Goal: Task Accomplishment & Management: Complete application form

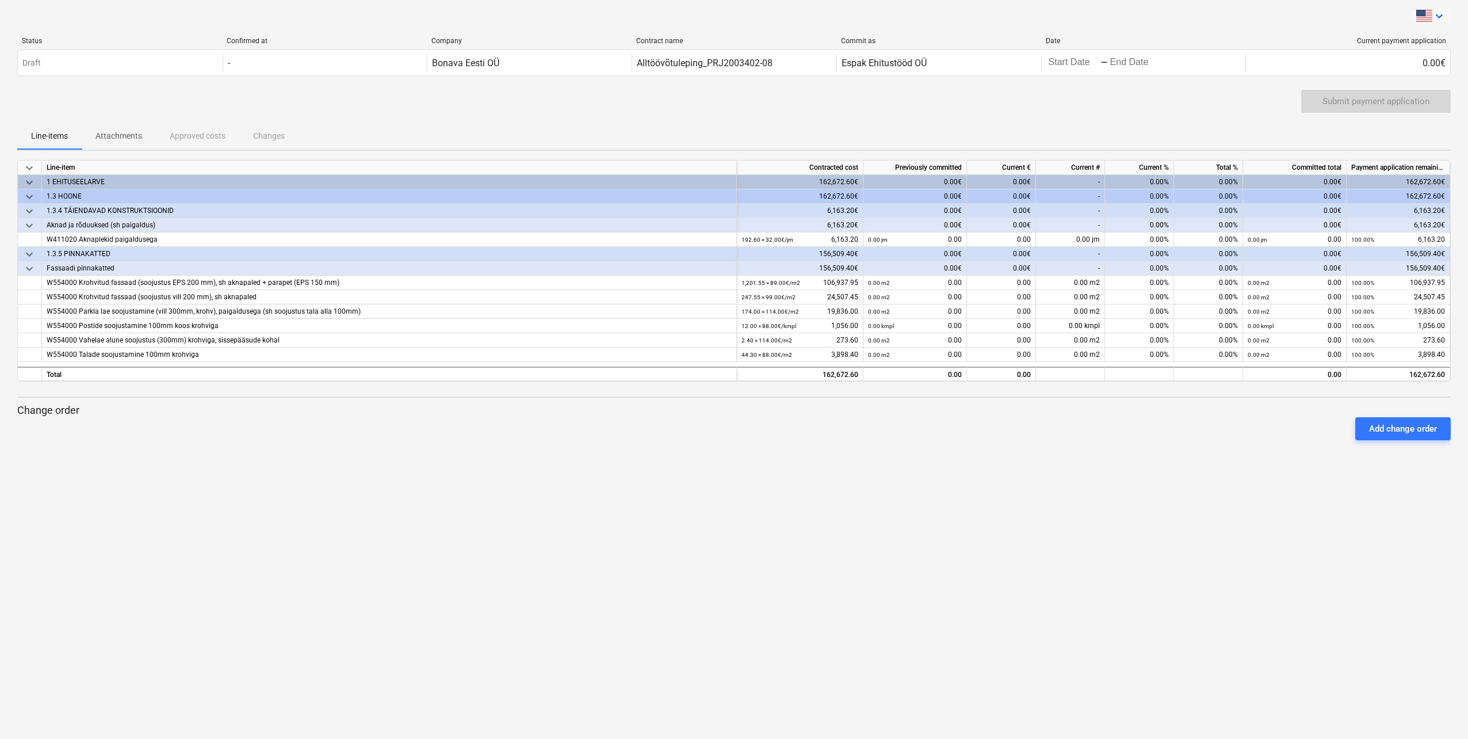
click at [1441, 15] on icon "keyboard_arrow_down" at bounding box center [1439, 16] width 14 height 14
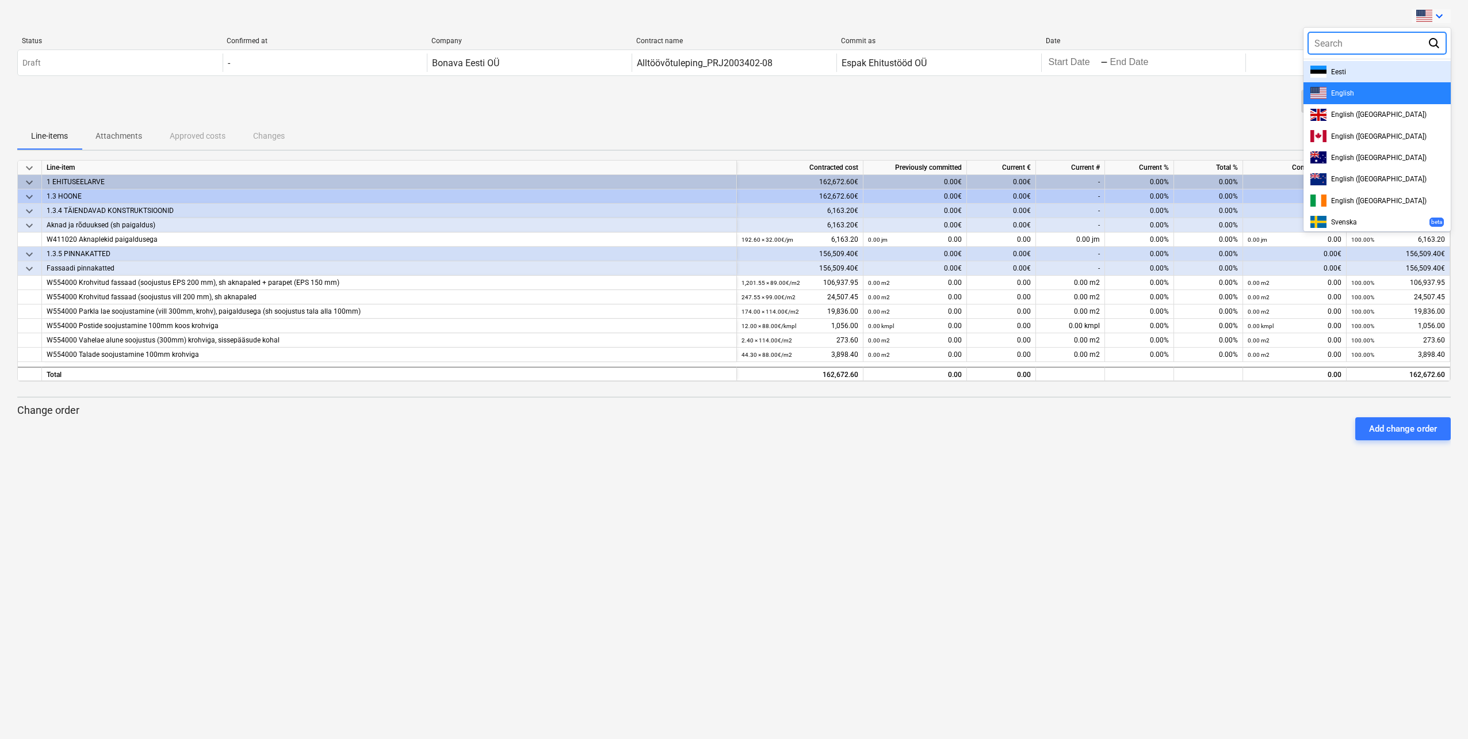
click at [1358, 68] on div "Eesti" at bounding box center [1377, 72] width 133 height 12
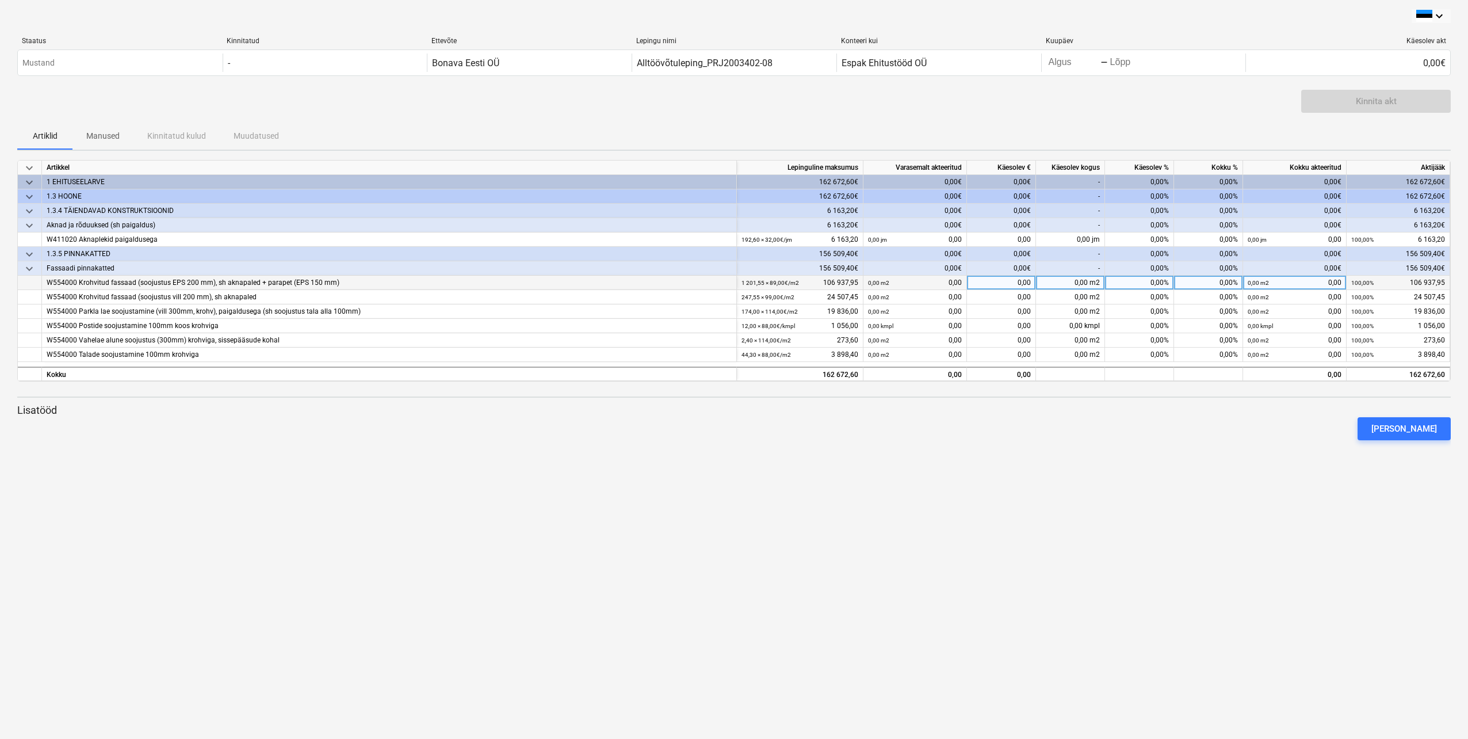
click at [1080, 281] on div "0,00 m2" at bounding box center [1070, 283] width 69 height 14
type input "15"
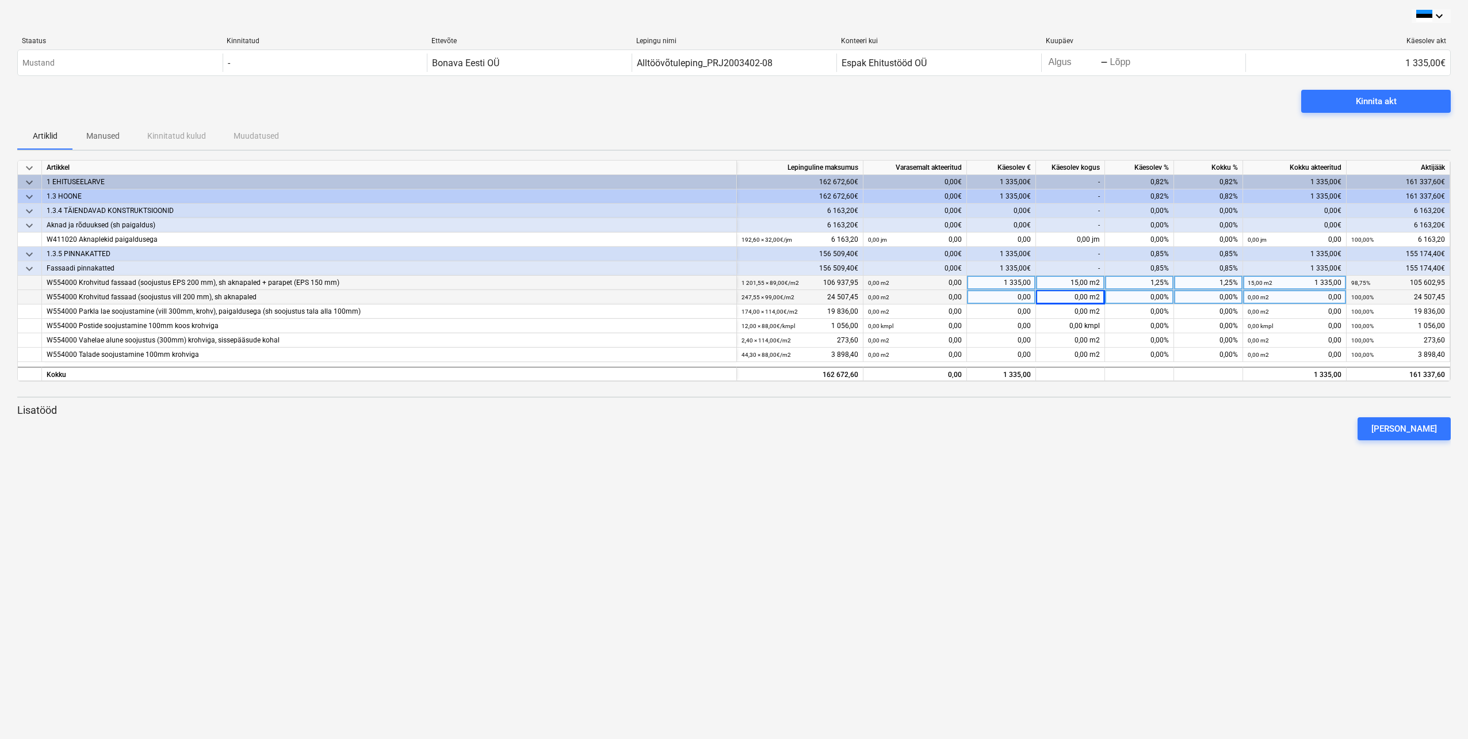
click at [1075, 297] on div "0,00 m2" at bounding box center [1070, 297] width 69 height 14
type input "10"
type input "30"
type input "40"
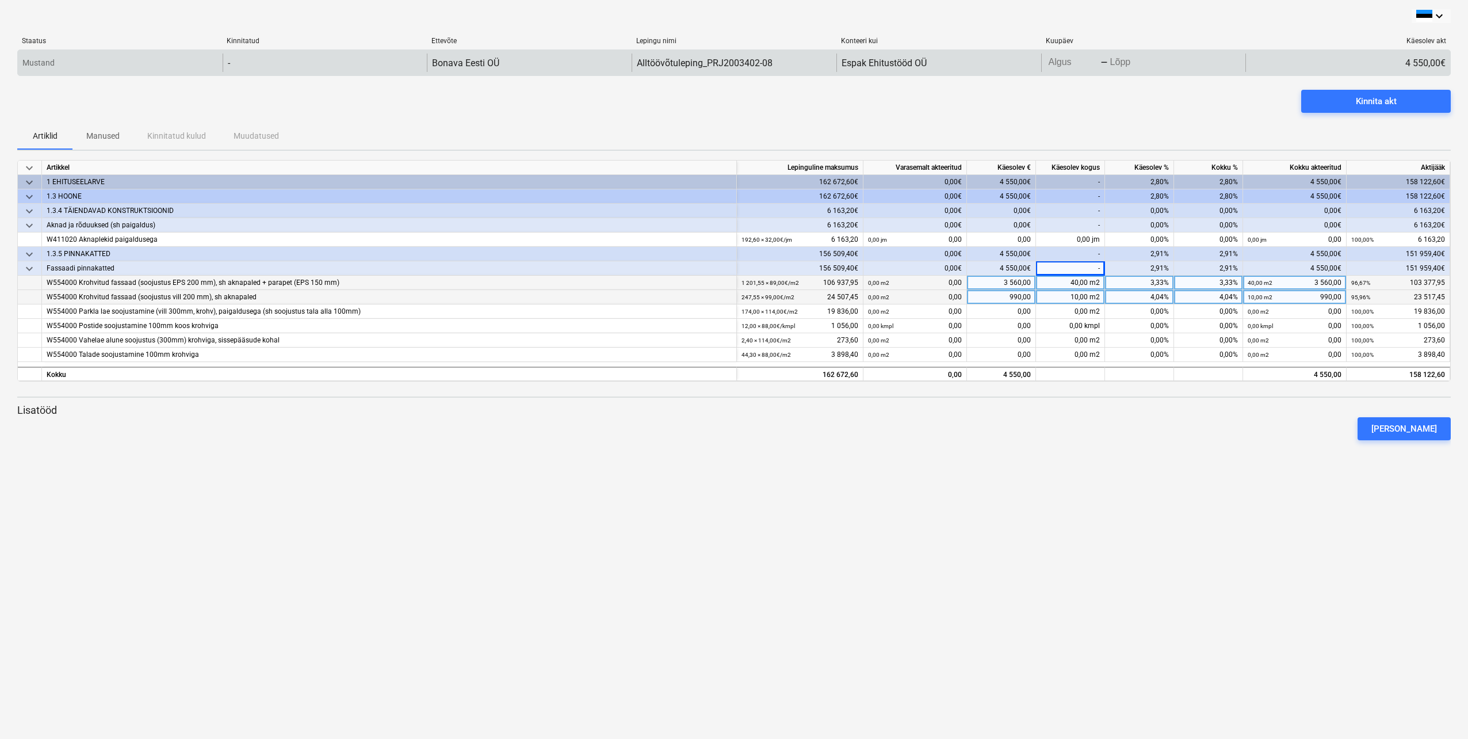
click at [1059, 62] on body "keyboard_arrow_down Staatus Kinnitatud Ettevõte Lepingu nimi Konteeri kui Kuupä…" at bounding box center [734, 369] width 1468 height 739
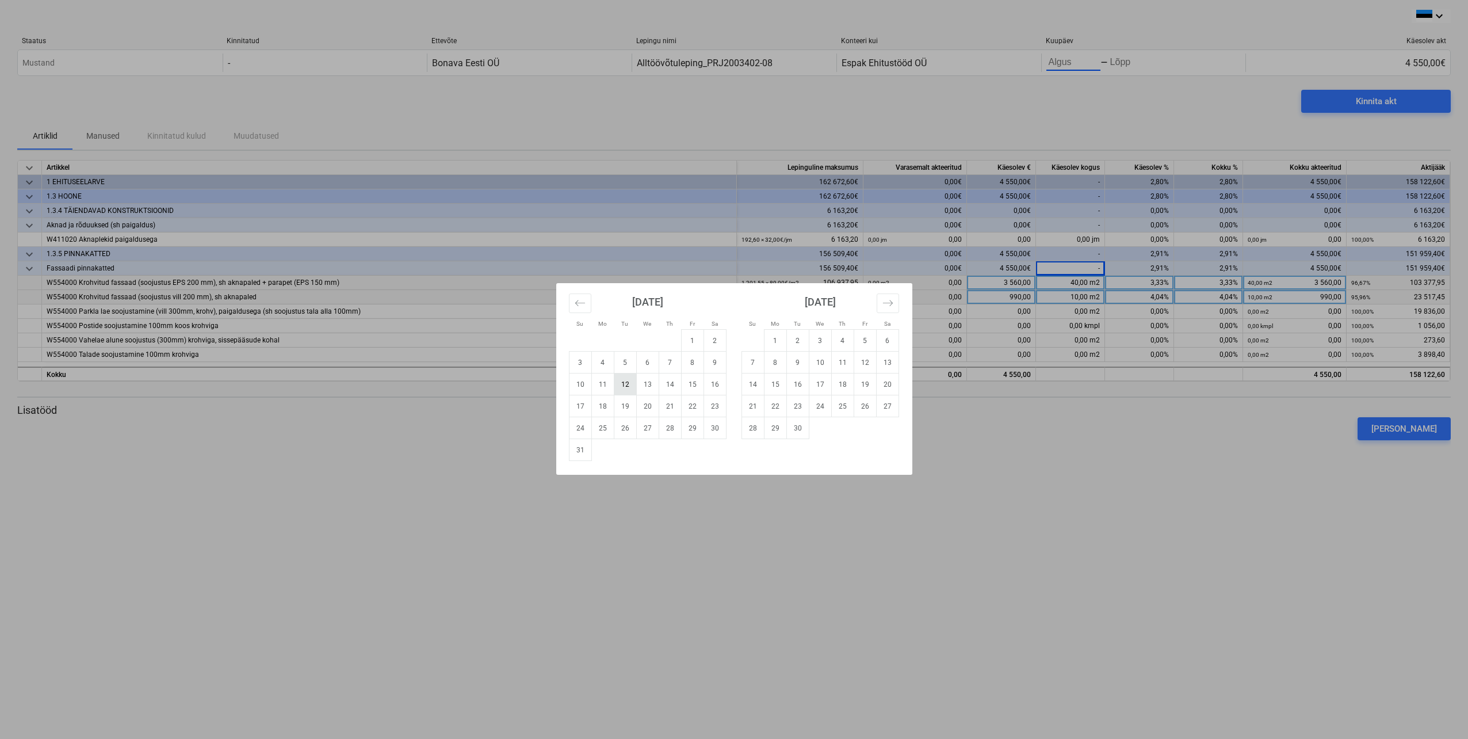
click at [624, 382] on td "12" at bounding box center [625, 384] width 22 height 22
type input "[DATE]"
click at [624, 401] on td "19" at bounding box center [625, 406] width 22 height 22
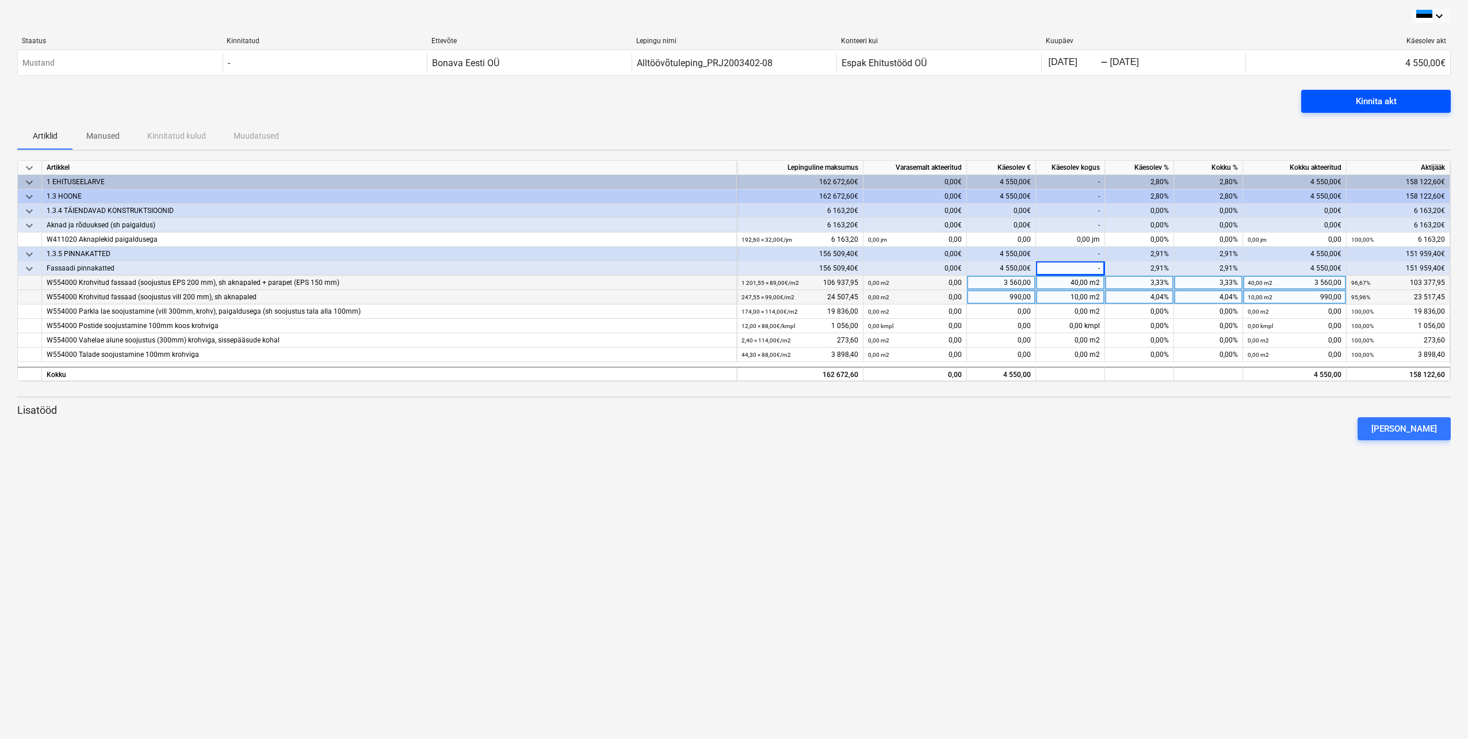
click at [1384, 103] on div "Kinnita akt" at bounding box center [1376, 101] width 41 height 15
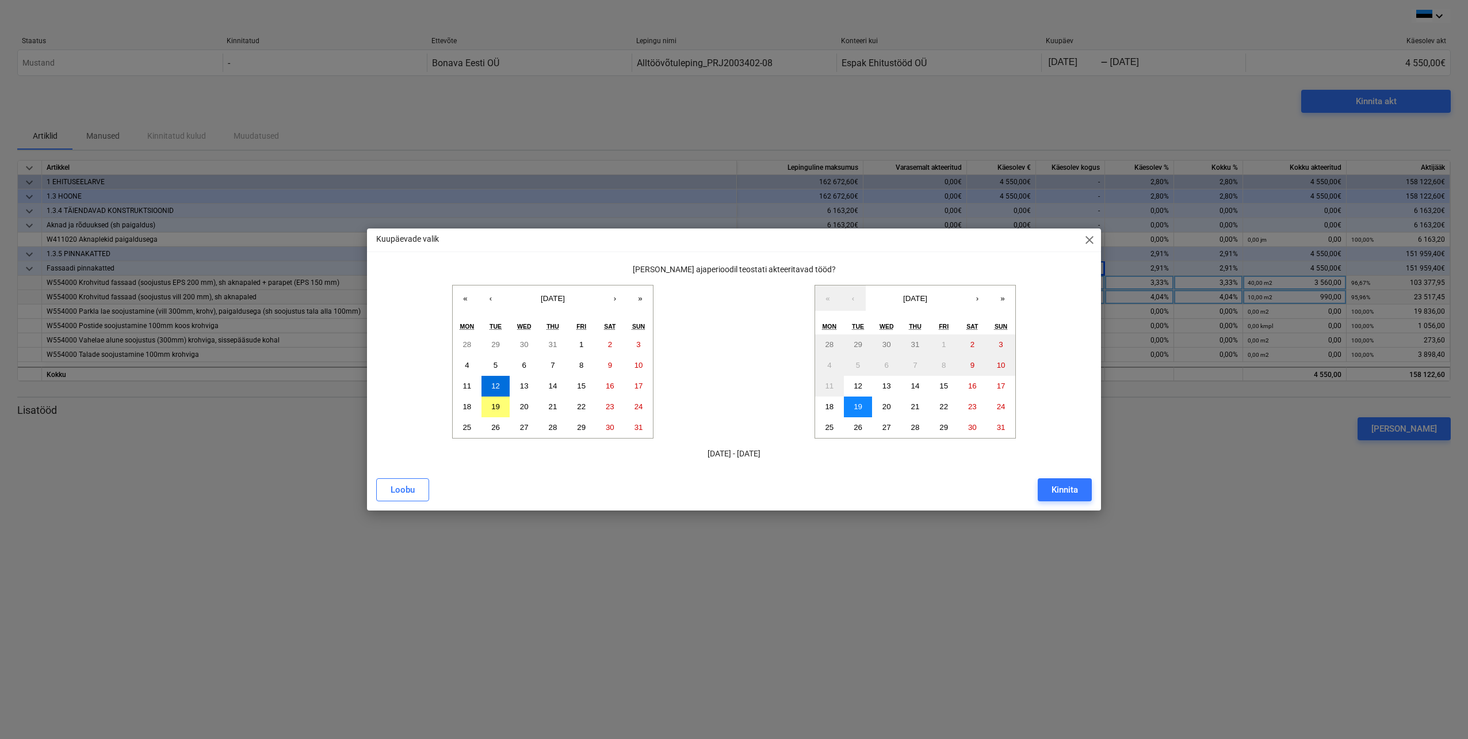
click at [855, 406] on abbr "19" at bounding box center [858, 406] width 9 height 9
click at [502, 410] on button "19" at bounding box center [496, 406] width 29 height 21
click at [501, 383] on button "12" at bounding box center [496, 386] width 29 height 21
click at [859, 403] on abbr "19" at bounding box center [858, 406] width 9 height 9
click at [1062, 491] on div "Kinnita" at bounding box center [1065, 489] width 26 height 15
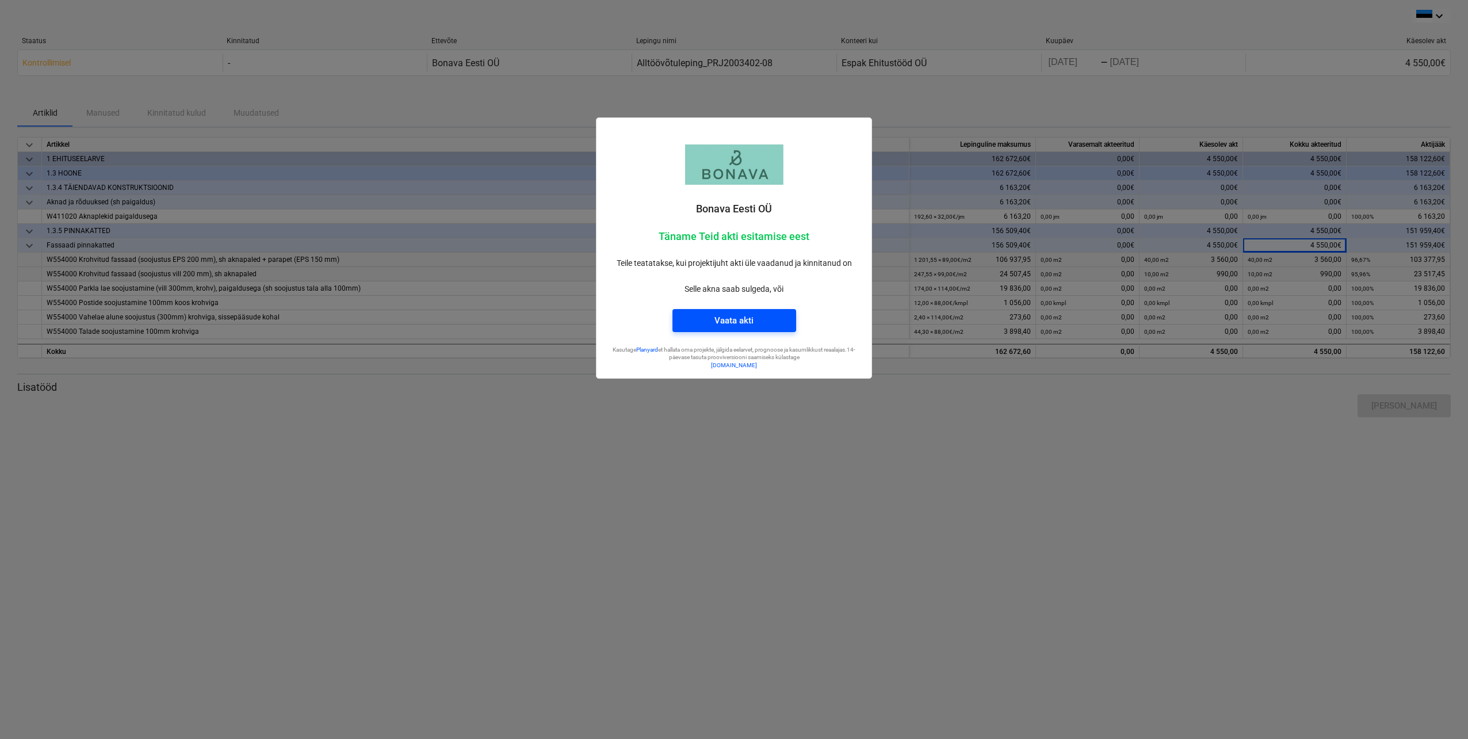
click at [741, 322] on div "Vaata akti" at bounding box center [734, 320] width 39 height 15
